Goal: Task Accomplishment & Management: Use online tool/utility

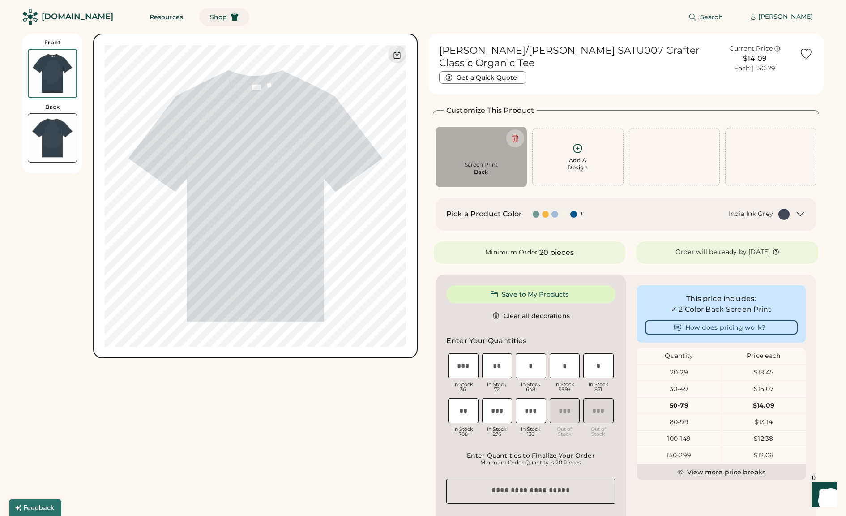
click at [210, 18] on button "Shop" at bounding box center [224, 17] width 50 height 18
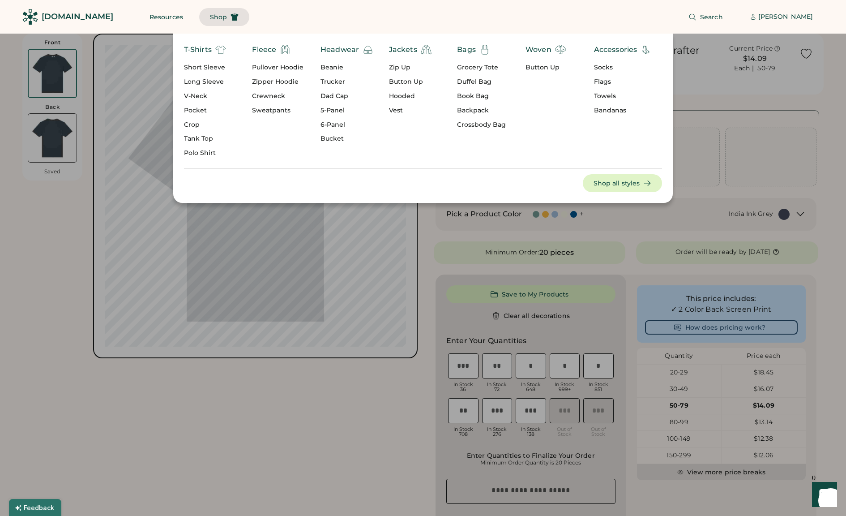
click at [208, 66] on div "Short Sleeve" at bounding box center [205, 67] width 42 height 9
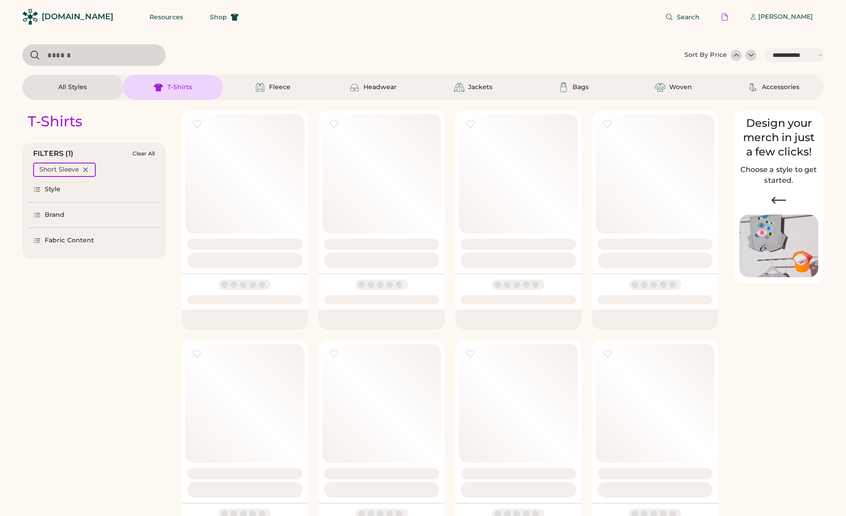
select select "*****"
select select "*"
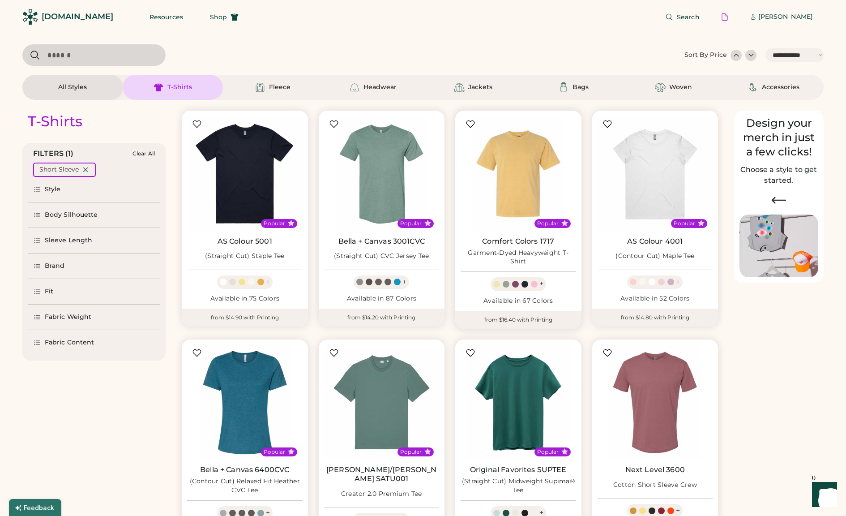
scroll to position [50, 0]
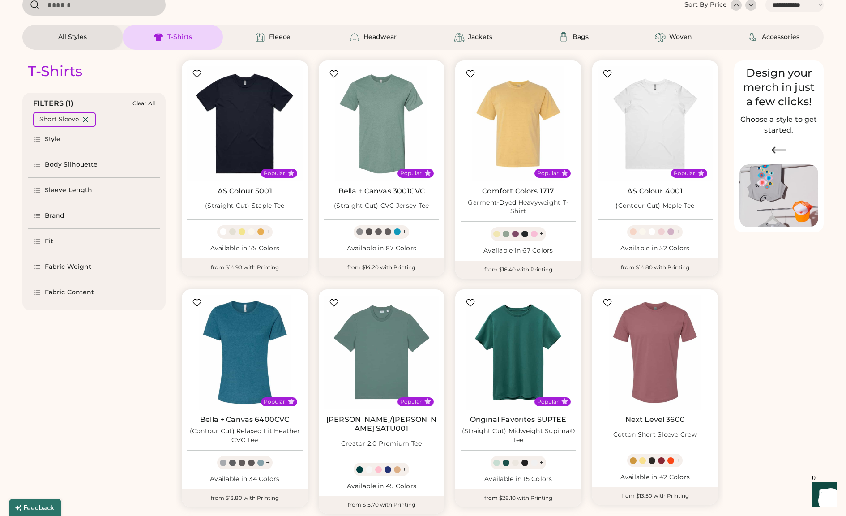
select select "*****"
select select "*"
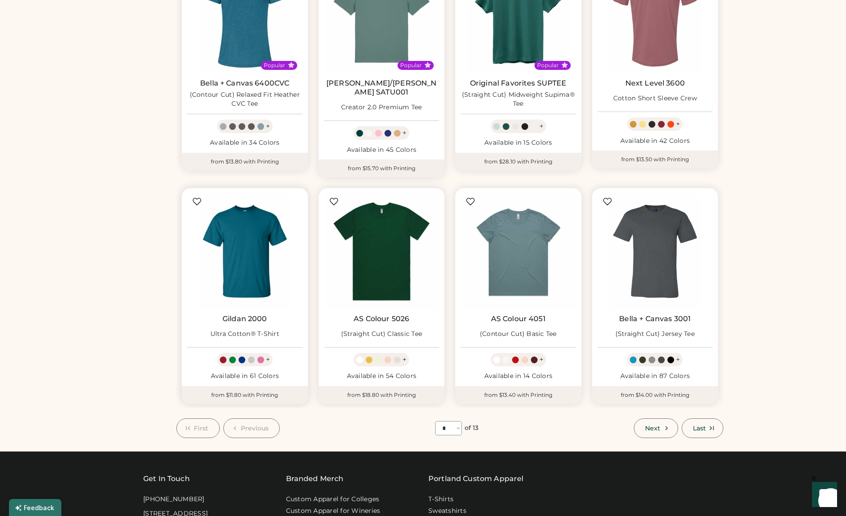
scroll to position [386, 0]
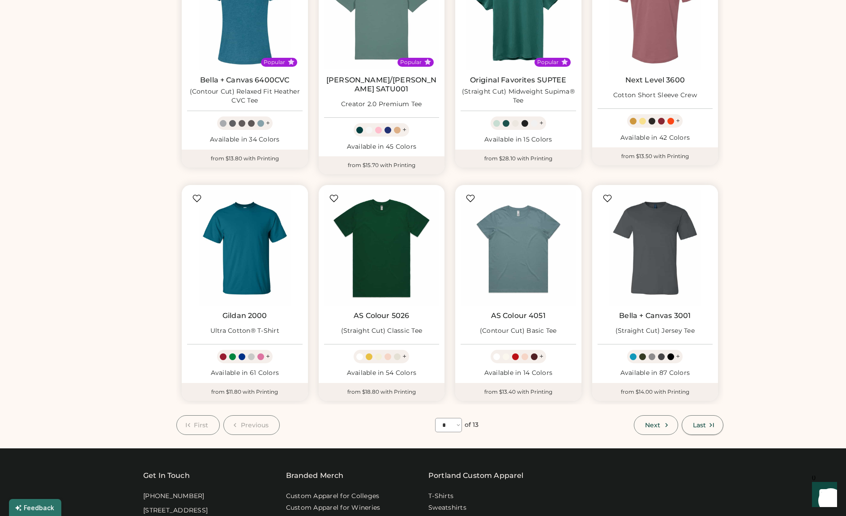
click at [710, 422] on icon at bounding box center [712, 425] width 8 height 8
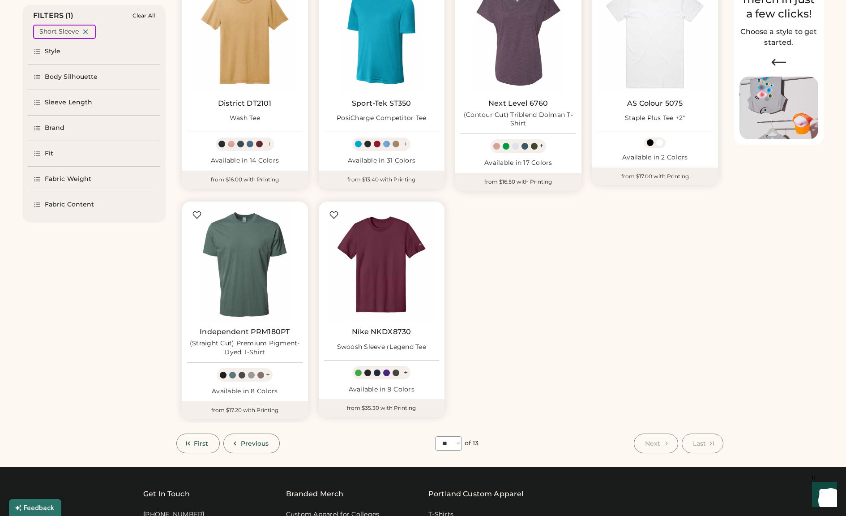
scroll to position [142, 0]
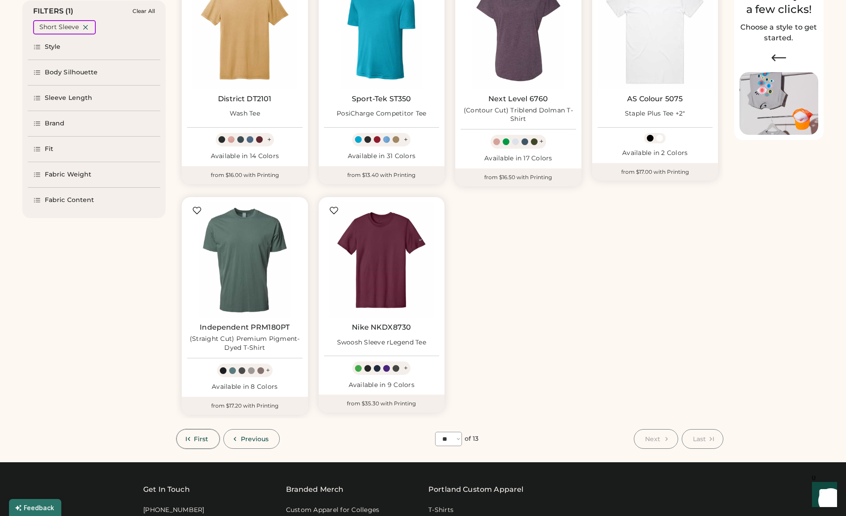
click at [203, 440] on span "First" at bounding box center [201, 439] width 15 height 6
select select "*"
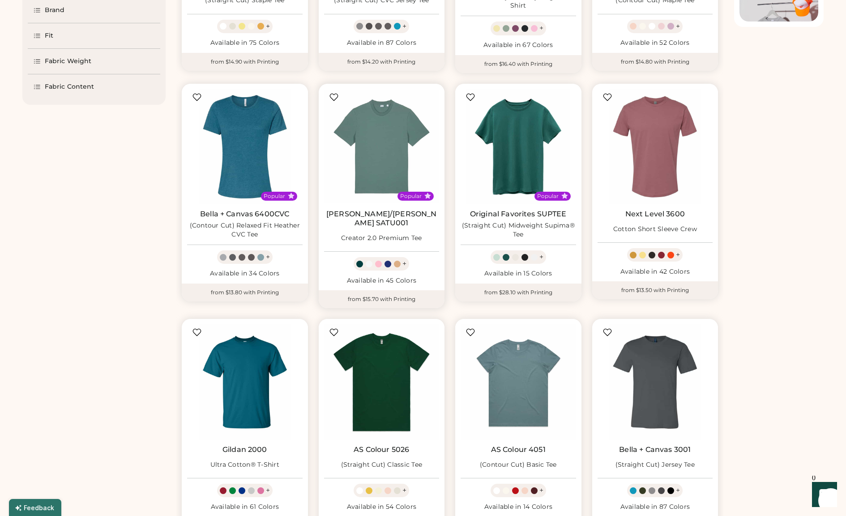
scroll to position [257, 0]
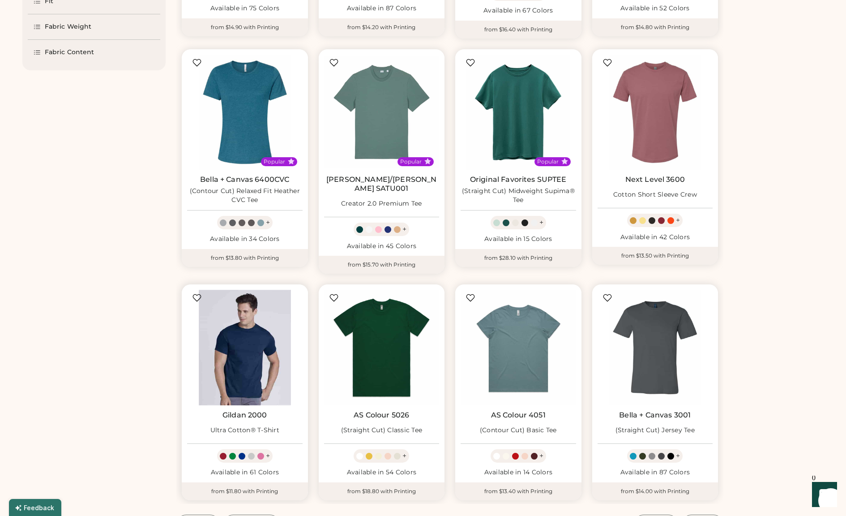
click at [241, 353] on img at bounding box center [245, 348] width 116 height 116
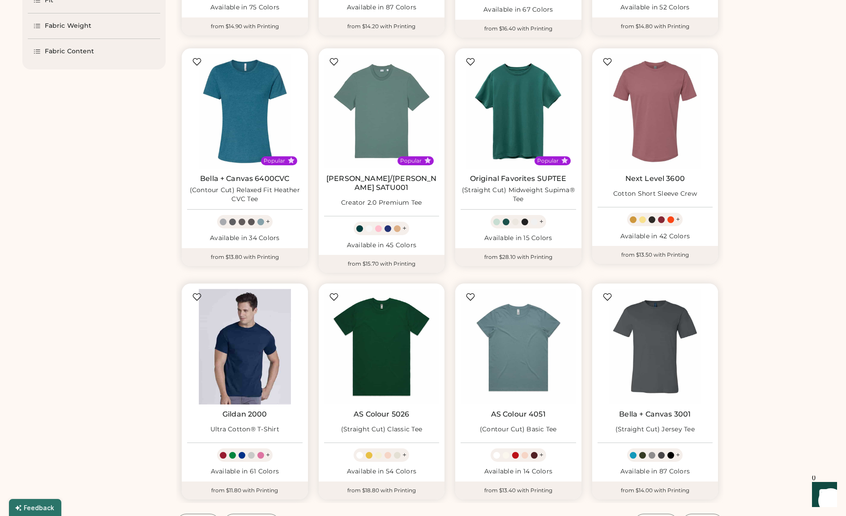
scroll to position [294, 0]
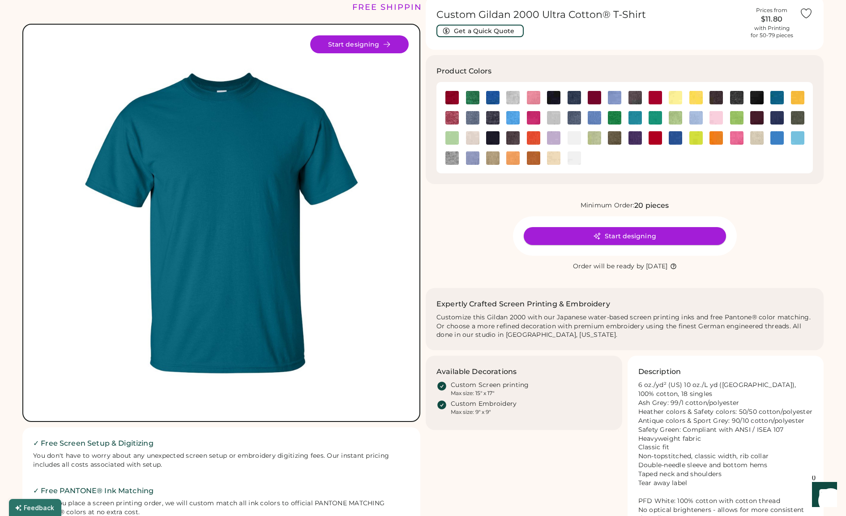
scroll to position [40, 0]
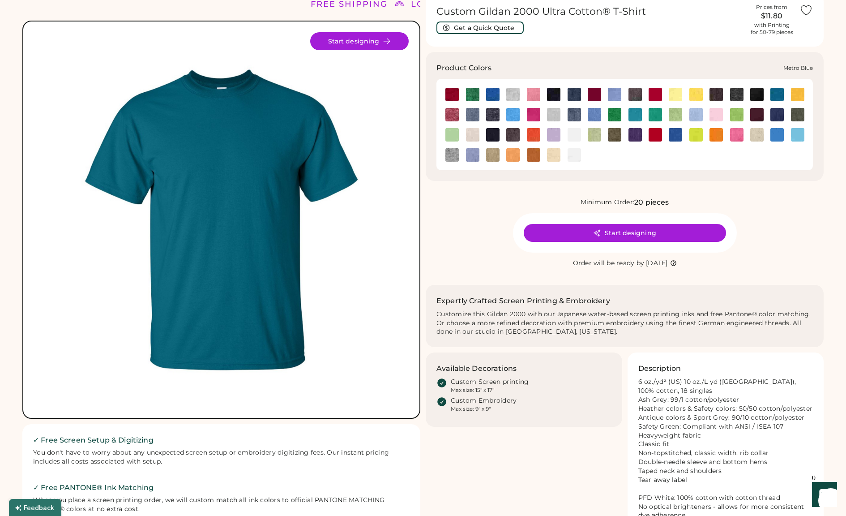
click at [779, 117] on img at bounding box center [777, 114] width 13 height 13
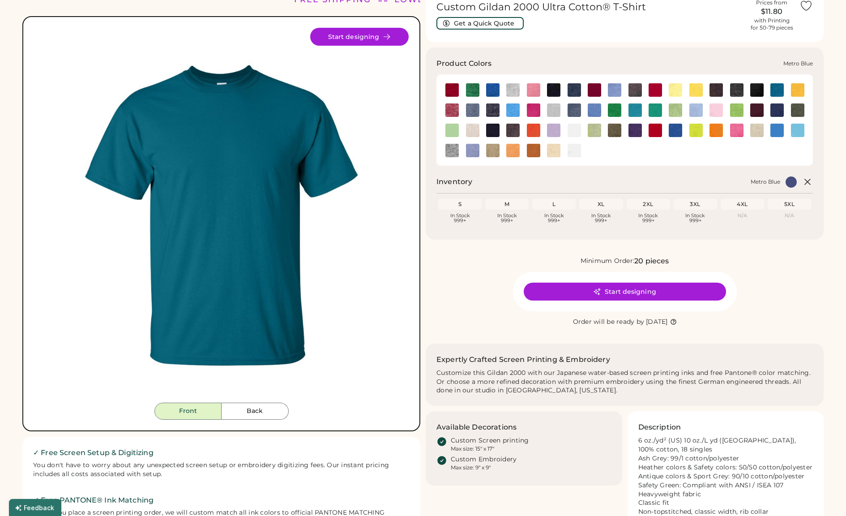
scroll to position [47, 0]
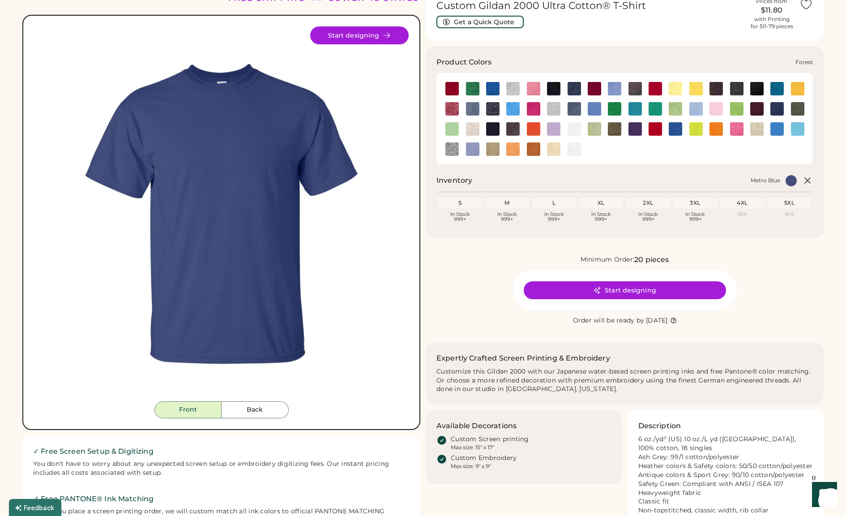
click at [759, 89] on img at bounding box center [756, 88] width 13 height 13
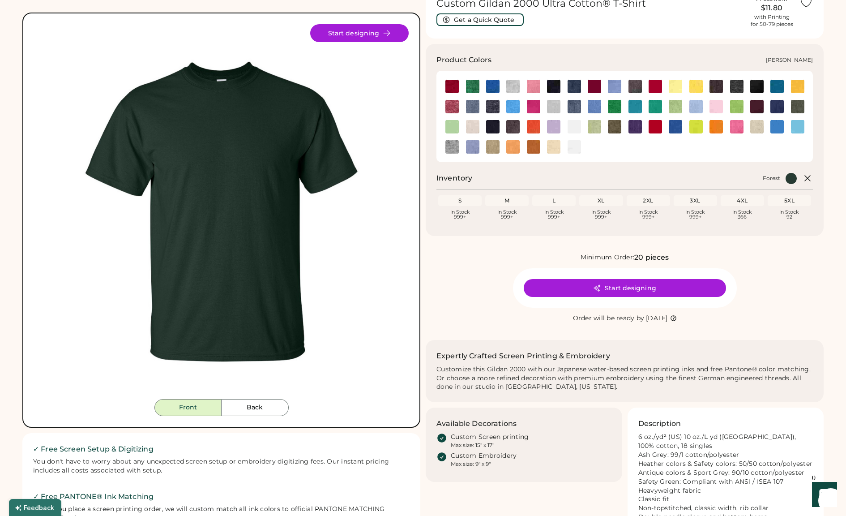
scroll to position [48, 0]
click at [493, 127] on img at bounding box center [492, 126] width 13 height 13
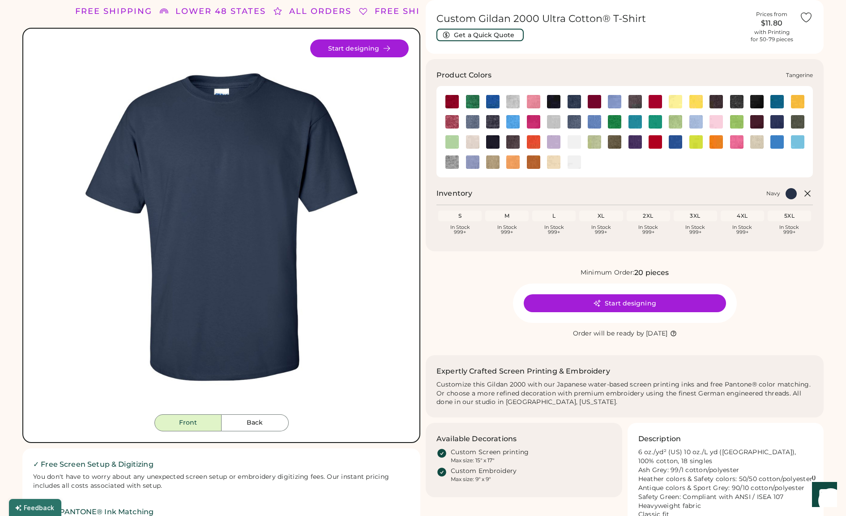
scroll to position [34, 0]
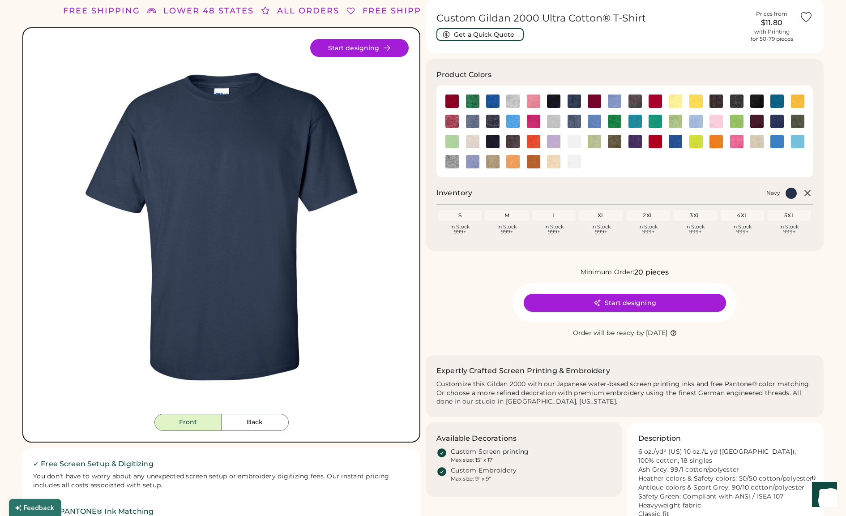
click at [621, 300] on button "Start designing" at bounding box center [625, 303] width 202 height 18
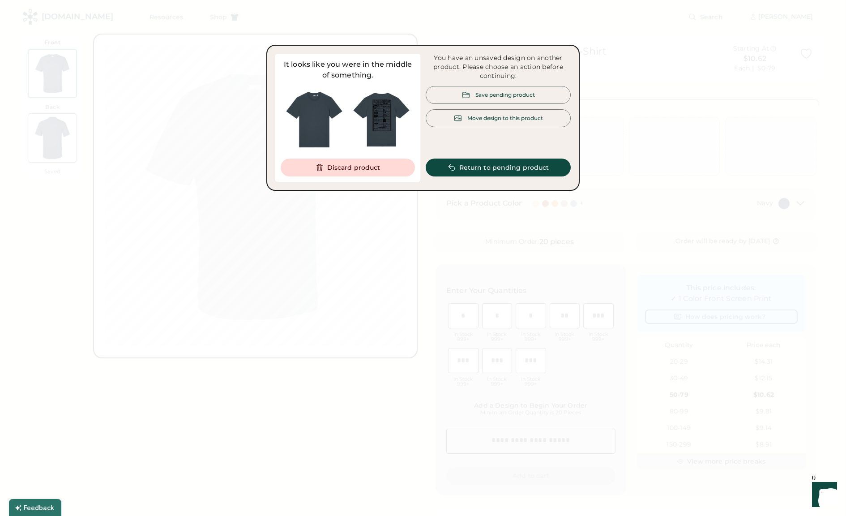
click at [505, 94] on div "Save pending product" at bounding box center [506, 95] width 60 height 8
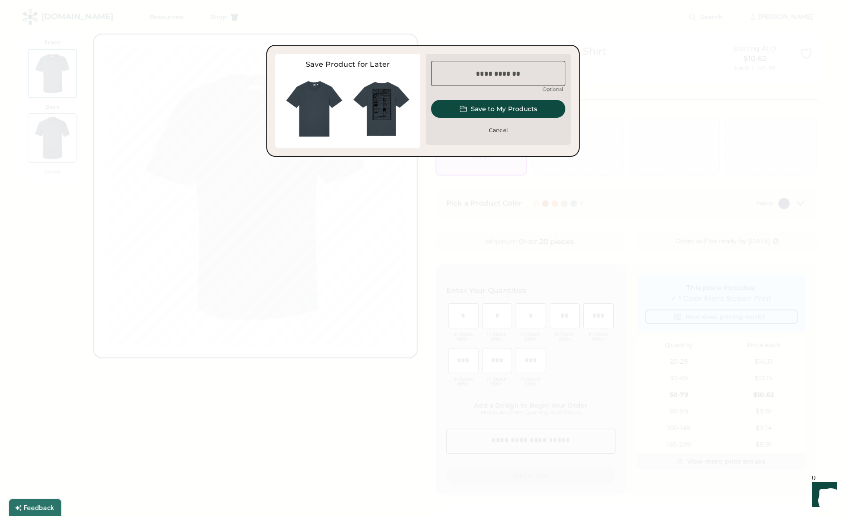
click at [493, 75] on input "input" at bounding box center [498, 73] width 134 height 25
type input "*****"
click at [485, 106] on button "Save to My Products" at bounding box center [498, 109] width 134 height 18
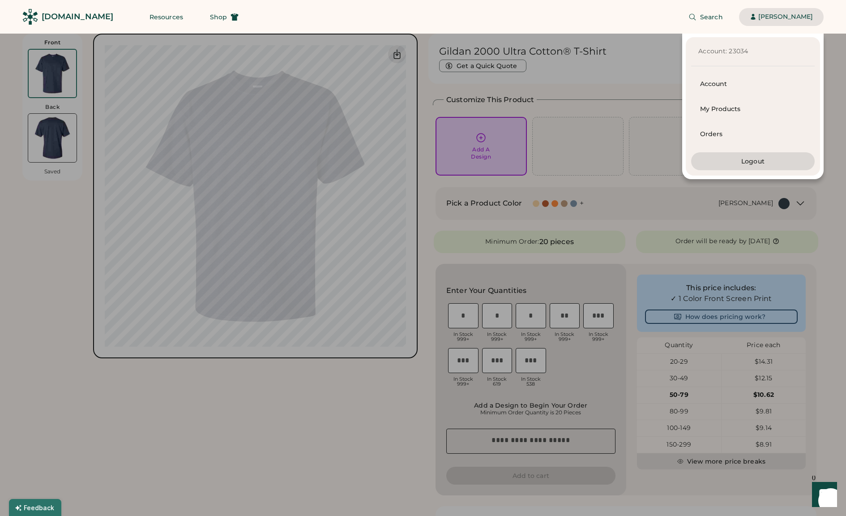
click at [483, 140] on div "Account: 23034 Account My Products Orders Logout" at bounding box center [412, 107] width 824 height 146
click at [486, 146] on div "Account: 23034 Account My Products Orders Logout" at bounding box center [412, 107] width 824 height 146
click at [632, 88] on div "Account: 23034 Account My Products Orders Logout" at bounding box center [412, 107] width 824 height 146
click at [830, 43] on div at bounding box center [423, 258] width 846 height 516
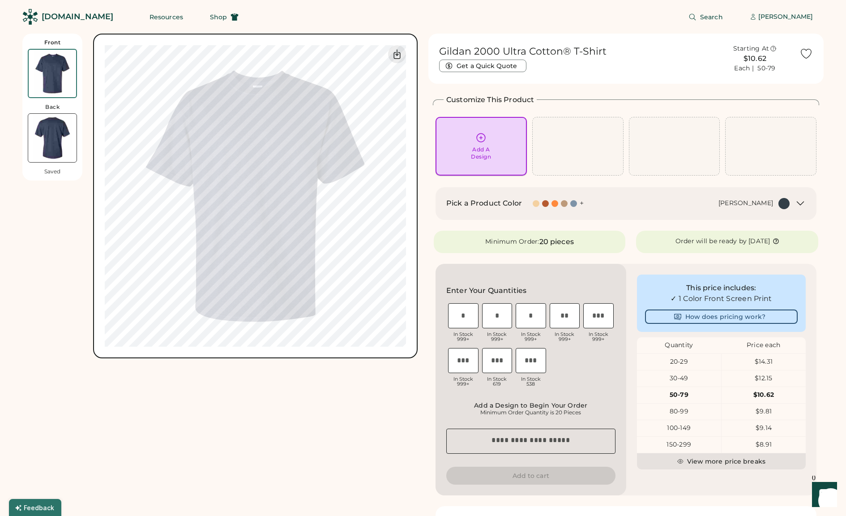
click at [479, 149] on div "Add A Design" at bounding box center [481, 153] width 20 height 14
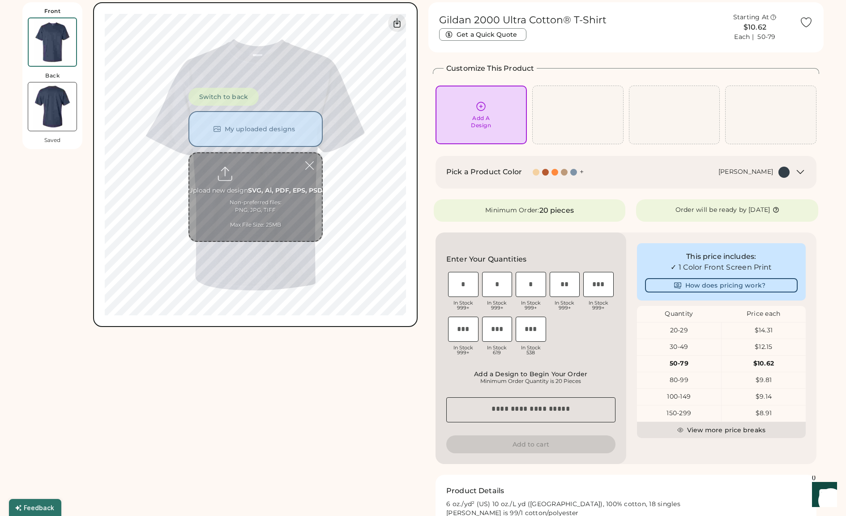
scroll to position [34, 0]
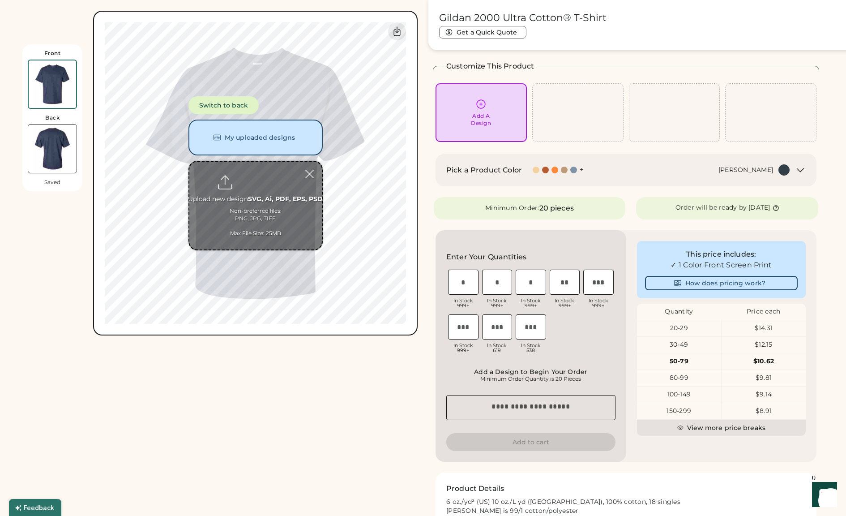
click at [253, 189] on input "file" at bounding box center [255, 206] width 133 height 88
type input "**********"
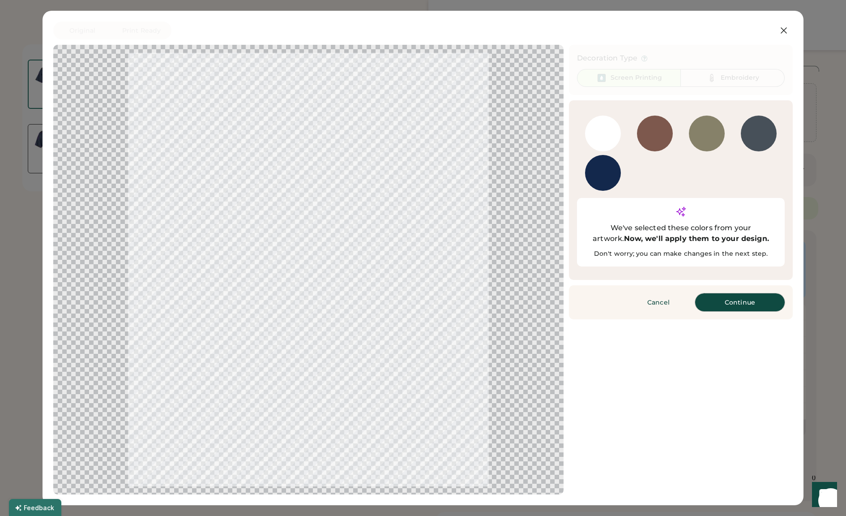
click at [737, 293] on button "Continue" at bounding box center [740, 302] width 90 height 18
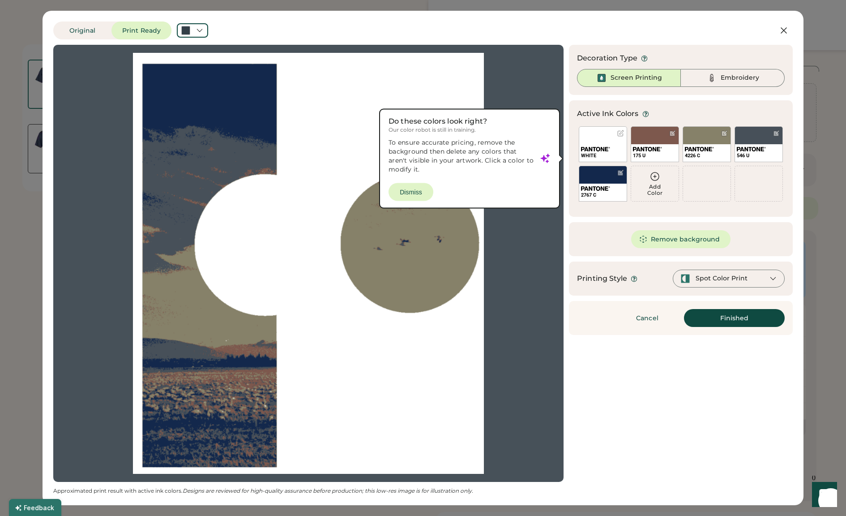
click at [666, 243] on button "Remove background" at bounding box center [681, 239] width 100 height 18
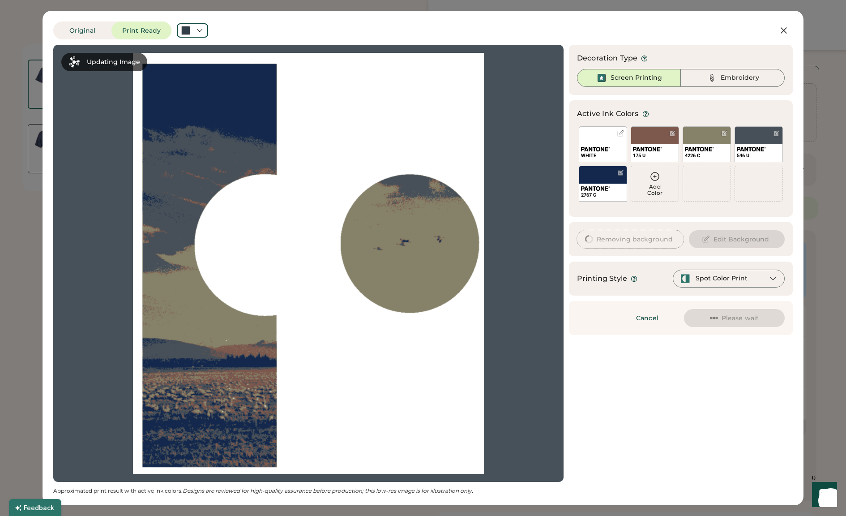
scroll to position [0, 0]
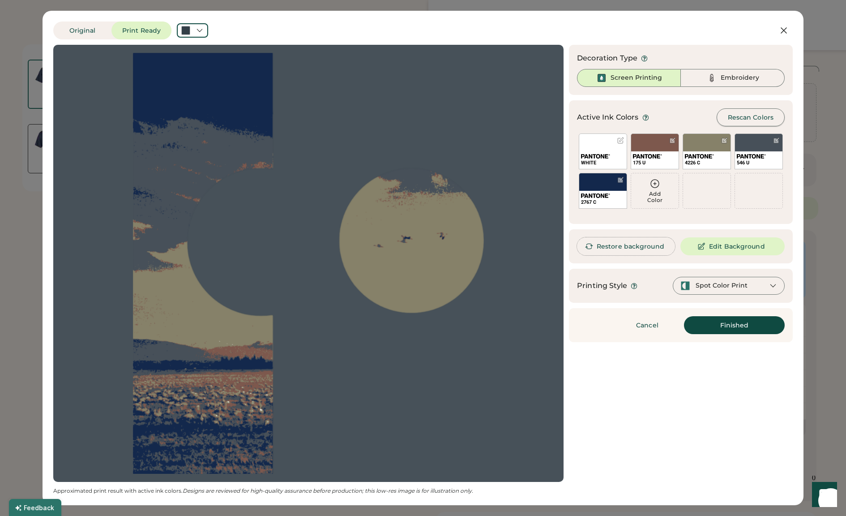
click at [747, 117] on button "Rescan Colors" at bounding box center [751, 117] width 68 height 18
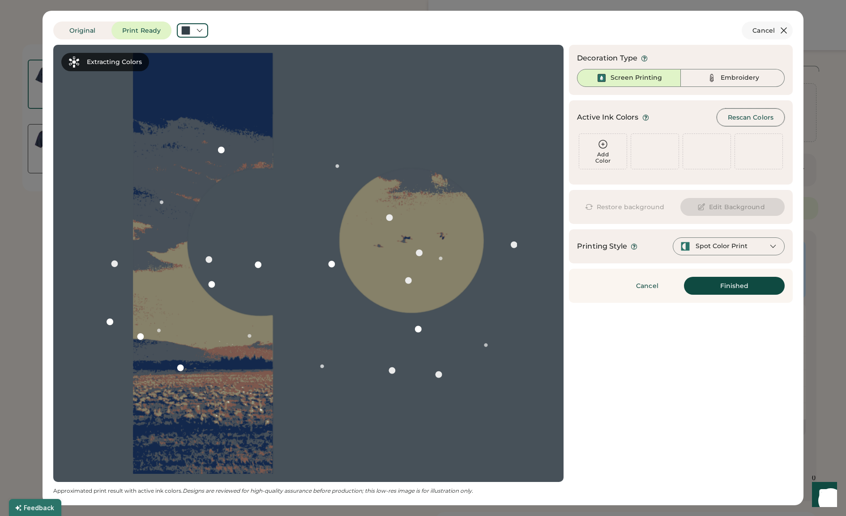
click at [786, 32] on icon at bounding box center [783, 30] width 5 height 5
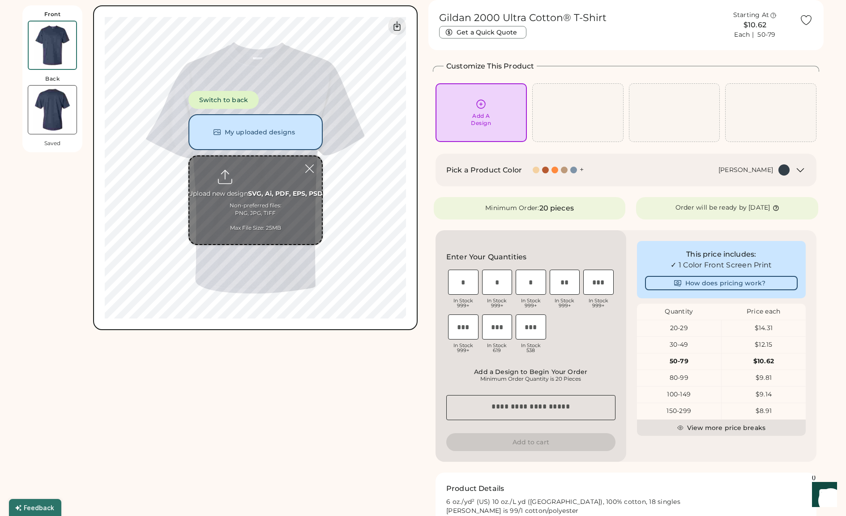
scroll to position [25, 0]
